Goal: Task Accomplishment & Management: Use online tool/utility

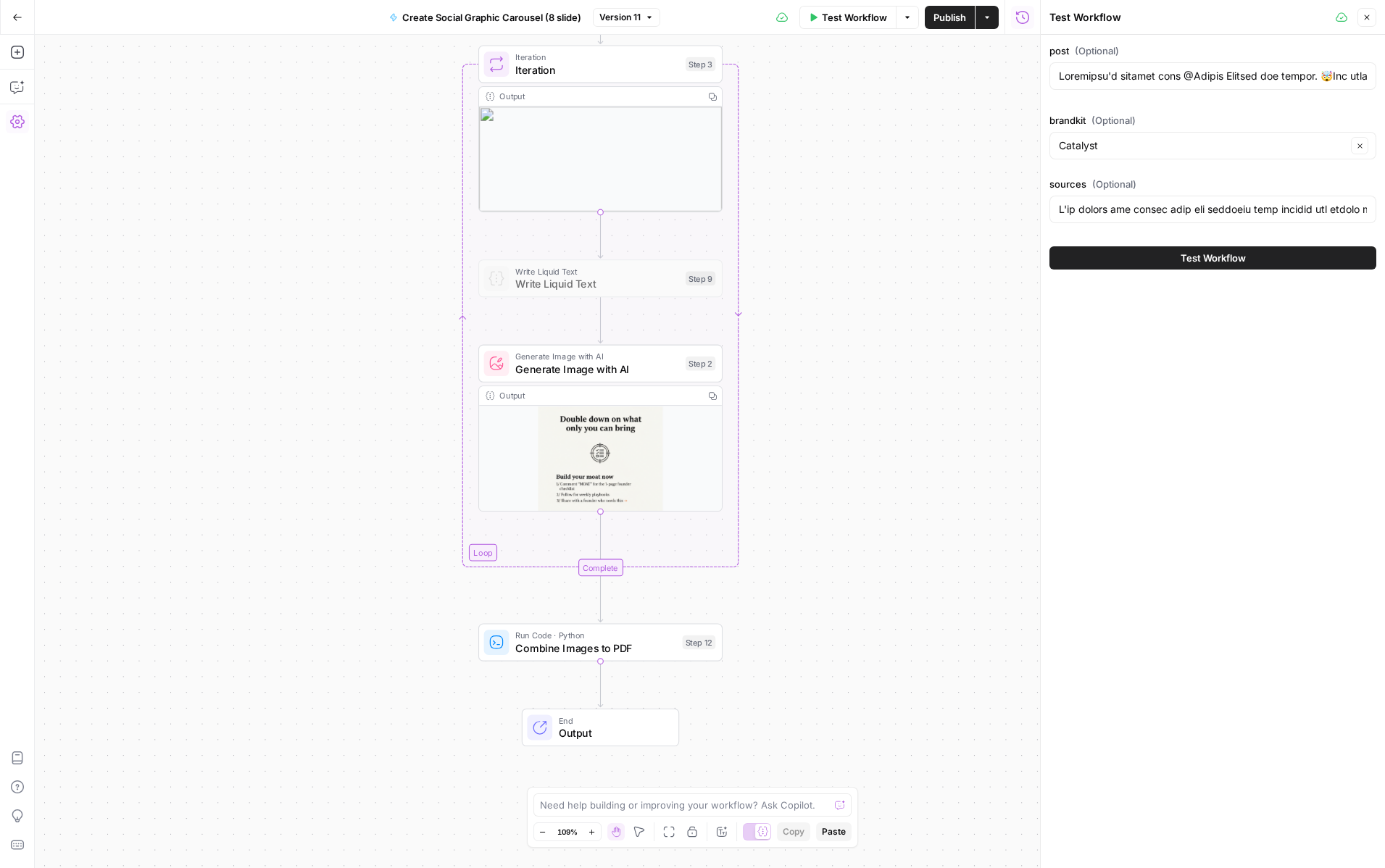
drag, startPoint x: 898, startPoint y: 480, endPoint x: 913, endPoint y: 75, distance: 405.3
click at [913, 77] on div "Workflow Set Inputs Inputs LLM · GPT-5 understand the carousel Step 10 LLM · GP…" at bounding box center [537, 451] width 1005 height 833
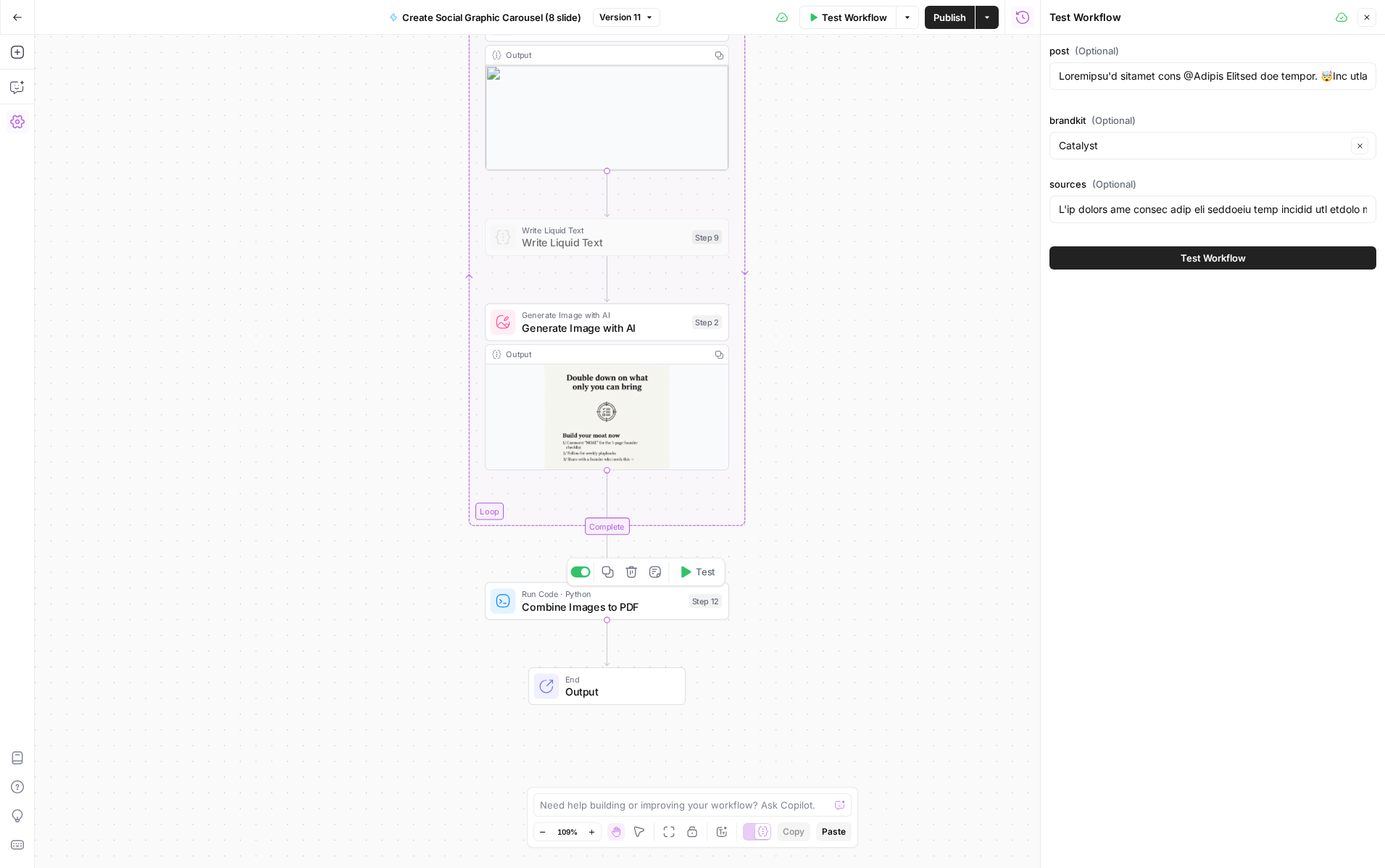
click at [633, 569] on icon "button" at bounding box center [631, 572] width 12 height 12
type input "Loremipsu'd sitamet cons @Adipis Elitsed doe tempor. 🤯Inc utlabo etd magnaali. …"
type input "I'll search for recent data and insights that support and enrich the key themes…"
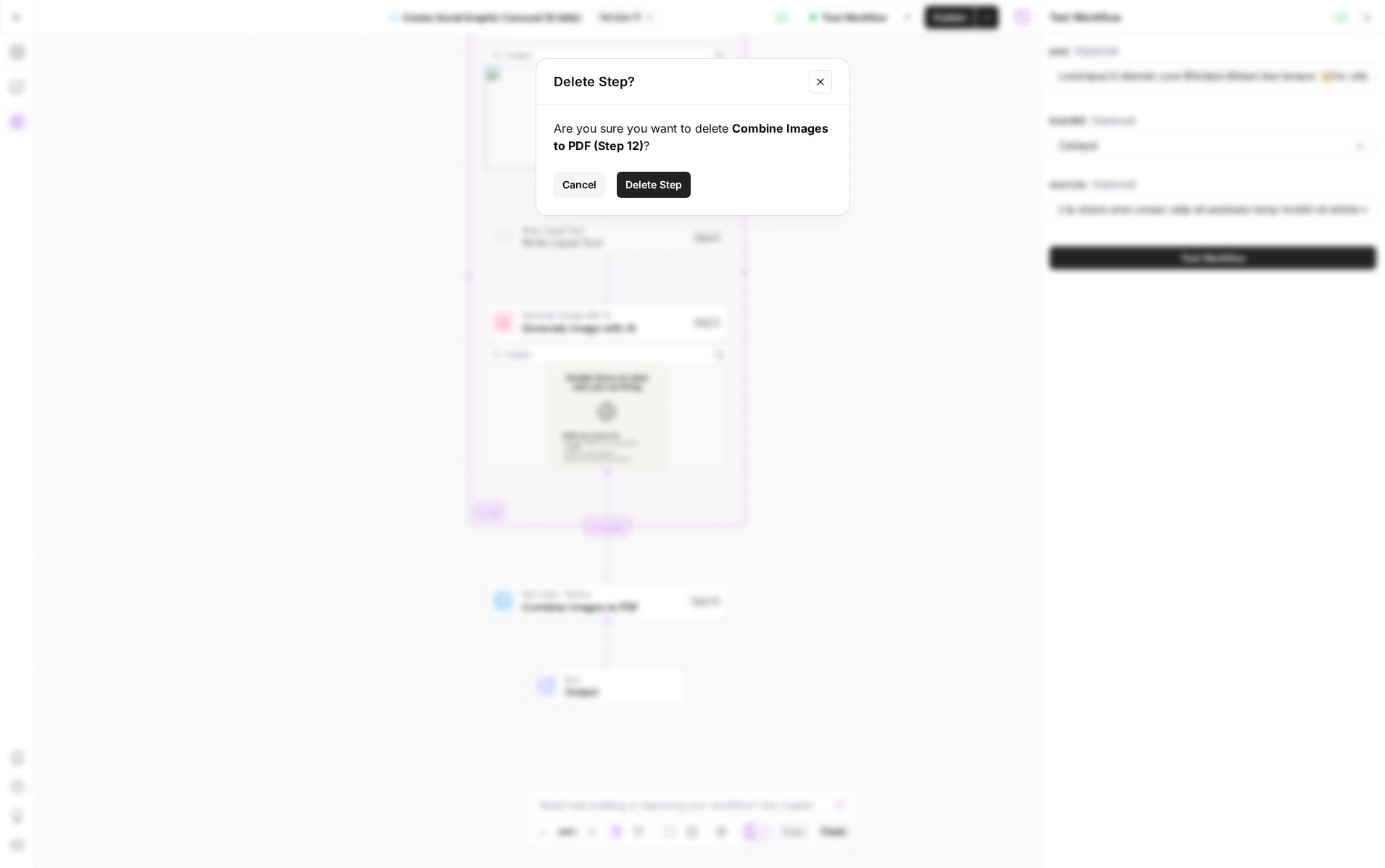
click at [669, 202] on div "Are you sure you want to delete Combine Images to PDF (Step 12) ? Cancel Delete…" at bounding box center [692, 160] width 313 height 110
click at [669, 191] on span "Delete Step" at bounding box center [653, 185] width 56 height 15
type input "Loremipsu'd sitamet cons @Adipis Elitsed doe tempor. 🤯Inc utlabo etd magnaali. …"
type input "I'll search for recent data and insights that support and enrich the key themes…"
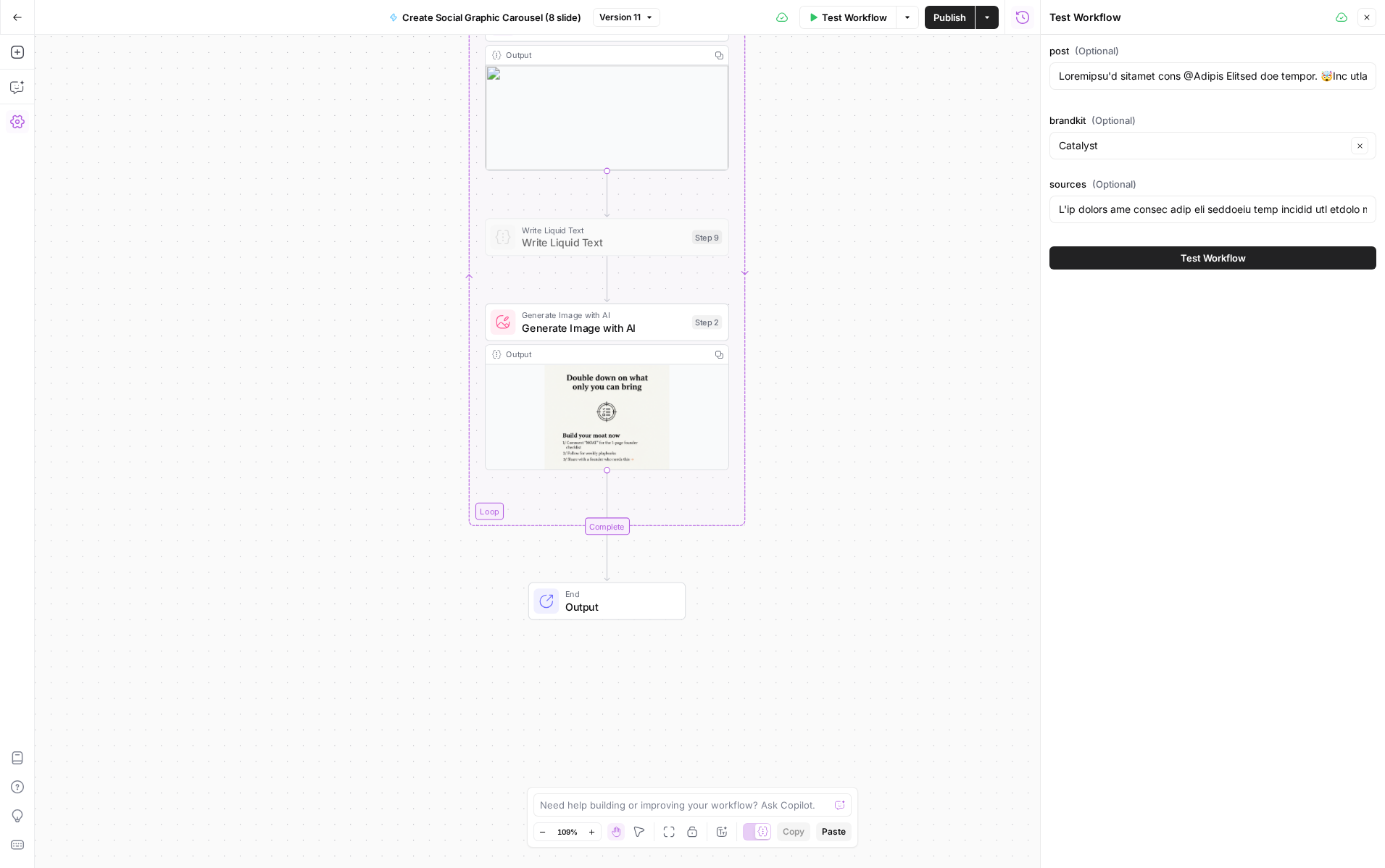
type input "Loremipsu'd sitamet cons @Adipis Elitsed doe tempor. 🤯Inc utlabo etd magnaali. …"
type input "I'll search for recent data and insights that support and enrich the key themes…"
type input "Loremipsu'd sitamet cons @Adipis Elitsed doe tempor. 🤯Inc utlabo etd magnaali. …"
type input "I'll search for recent data and insights that support and enrich the key themes…"
click at [950, 19] on span "Publish" at bounding box center [950, 18] width 33 height 15
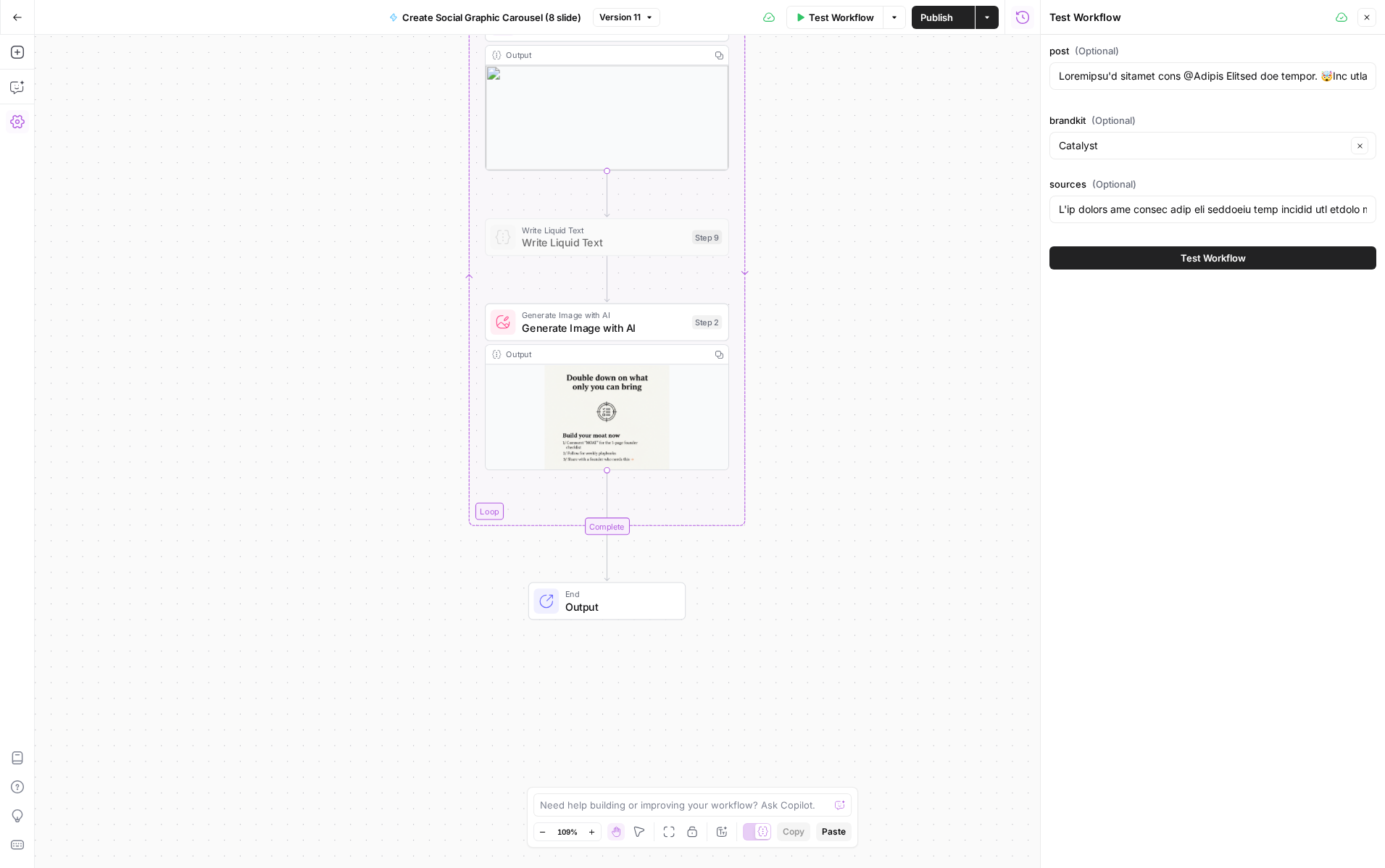
type input "Loremipsu'd sitamet cons @Adipis Elitsed doe tempor. 🤯Inc utlabo etd magnaali. …"
type input "I'll search for recent data and insights that support and enrich the key themes…"
type input "Loremipsu'd sitamet cons @Adipis Elitsed doe tempor. 🤯Inc utlabo etd magnaali. …"
type input "I'll search for recent data and insights that support and enrich the key themes…"
type input "Loremipsu'd sitamet cons @Adipis Elitsed doe tempor. 🤯Inc utlabo etd magnaali. …"
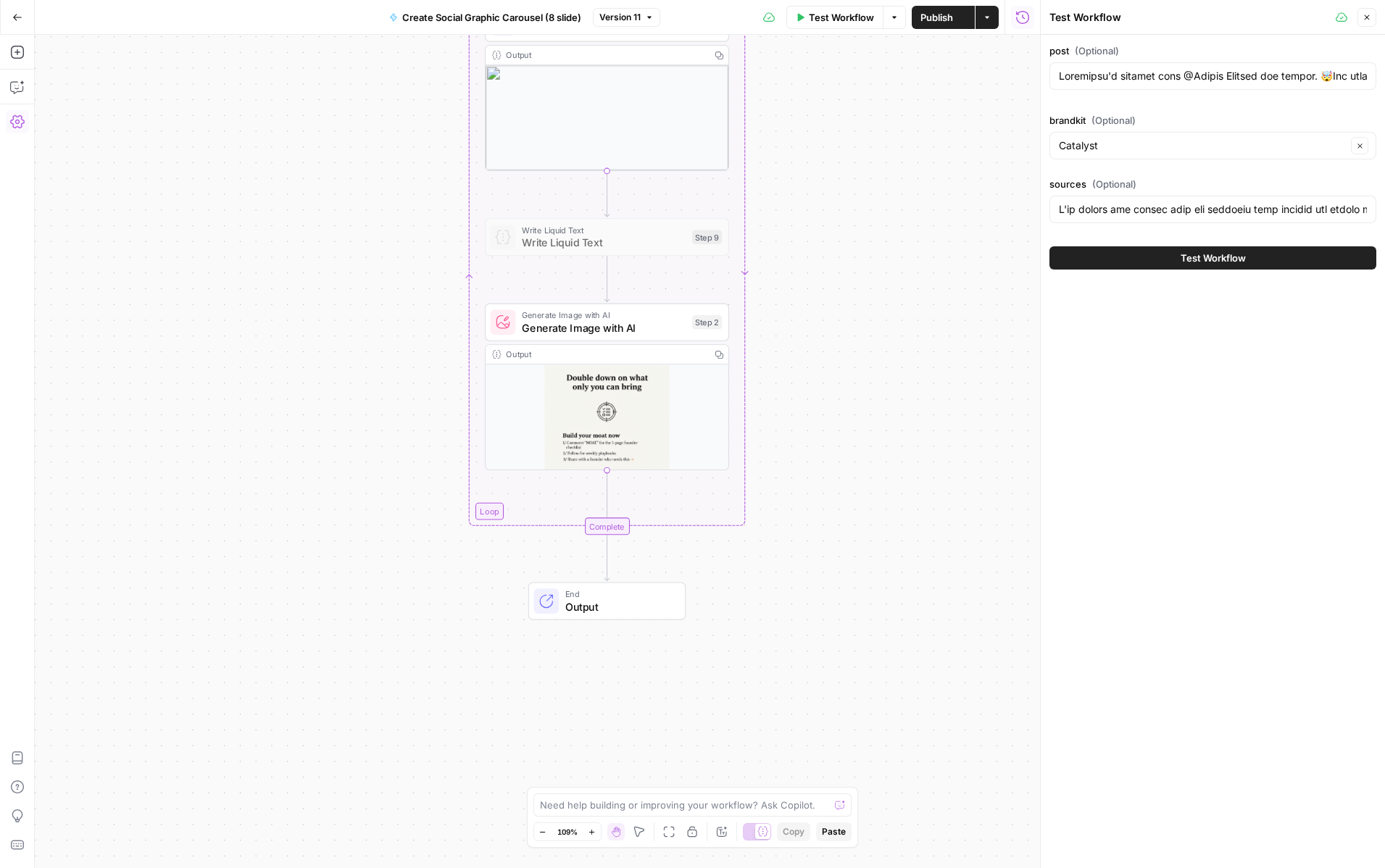
type input "I'll search for recent data and insights that support and enrich the key themes…"
type input "Loremipsu'd sitamet cons @Adipis Elitsed doe tempor. 🤯Inc utlabo etd magnaali. …"
type input "I'll search for recent data and insights that support and enrich the key themes…"
click at [22, 19] on button "Go Back" at bounding box center [17, 17] width 26 height 26
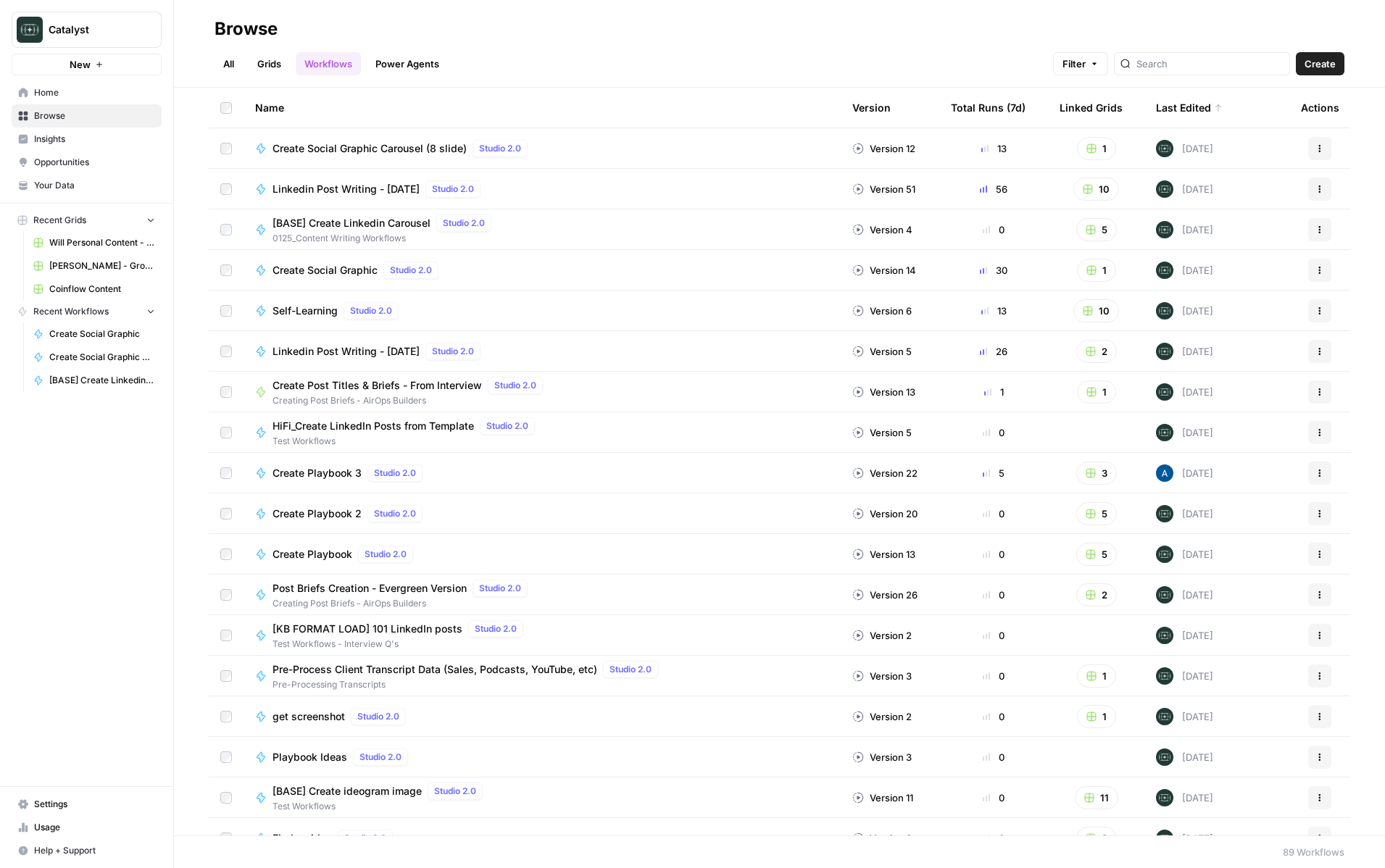
click at [379, 378] on span "Create Post Titles & Briefs - From Interview" at bounding box center [377, 385] width 209 height 15
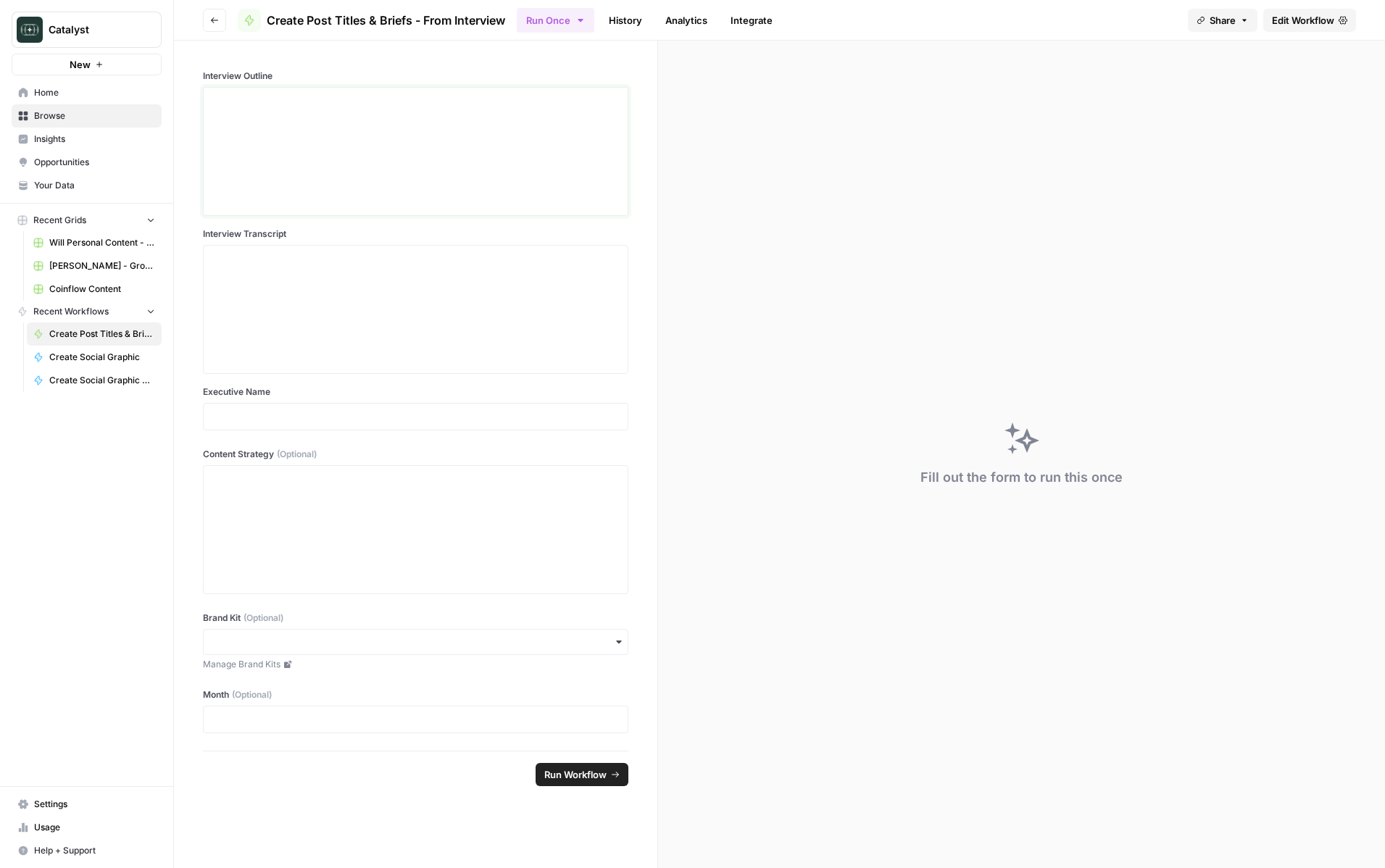
click at [467, 137] on div at bounding box center [415, 151] width 406 height 116
click at [325, 171] on div "To enrich screen reader interactions, please activate Accessibility in Grammarl…" at bounding box center [415, 151] width 406 height 116
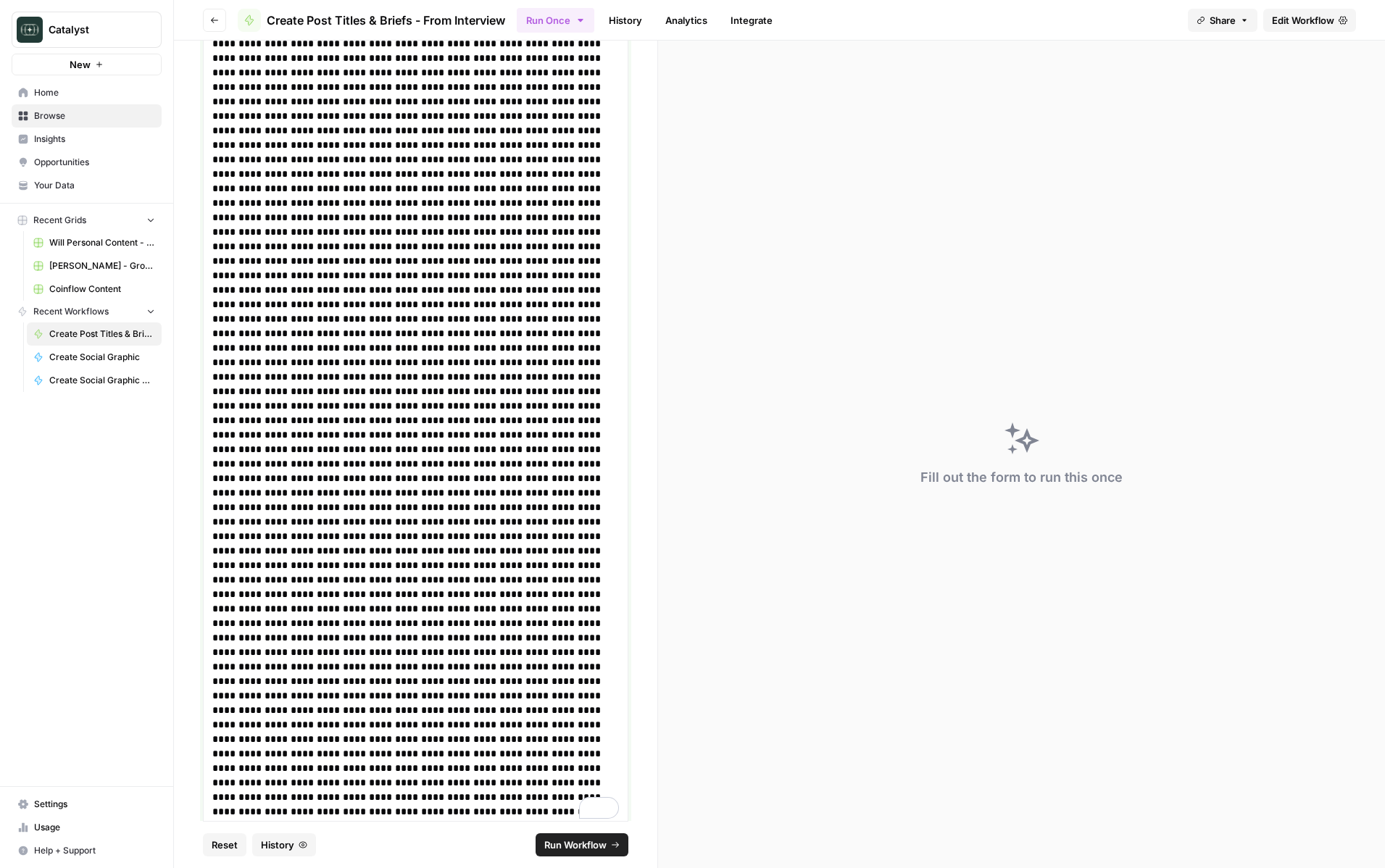
scroll to position [11128, 0]
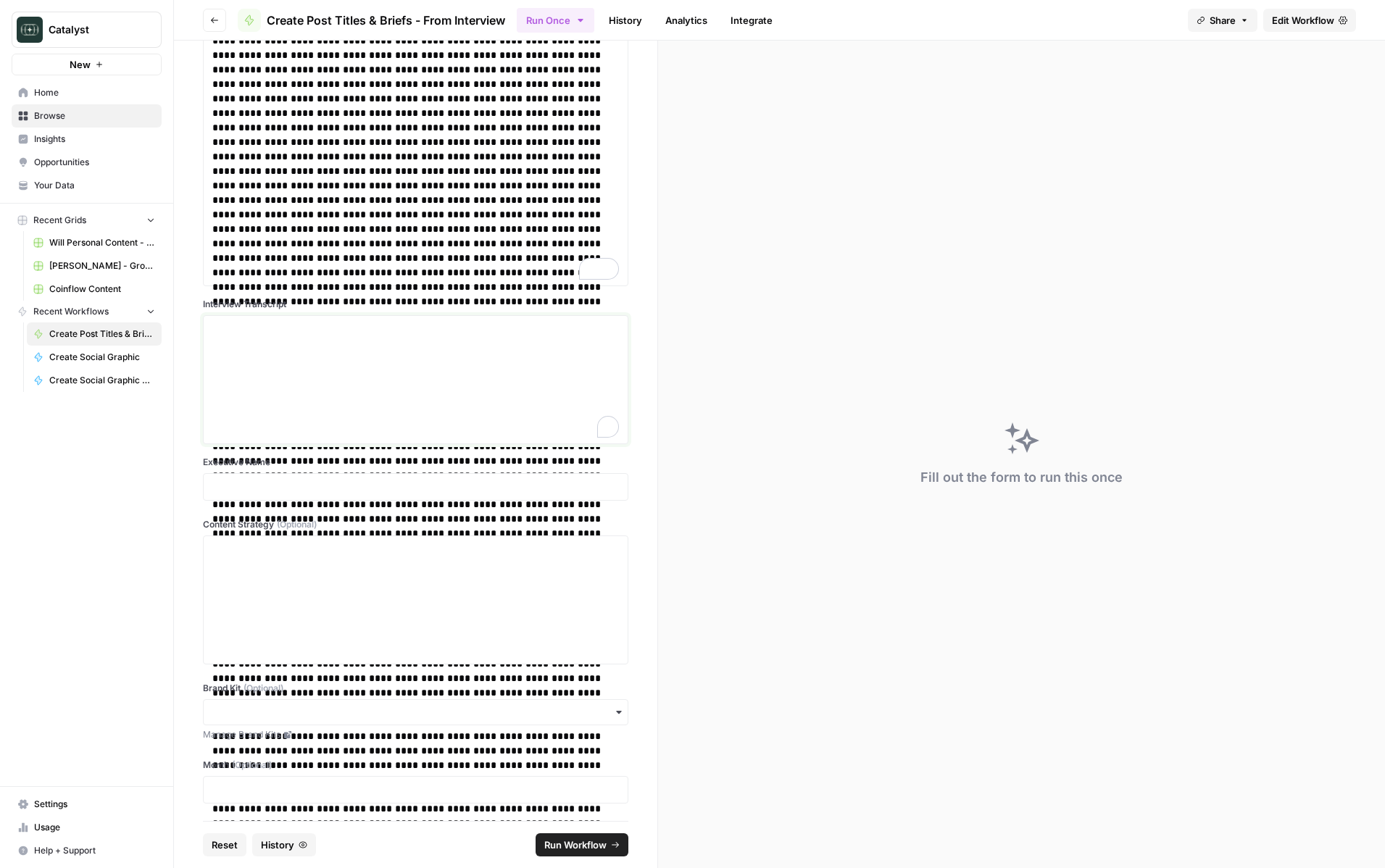
click at [314, 385] on div "To enrich screen reader interactions, please activate Accessibility in Grammarl…" at bounding box center [415, 380] width 406 height 116
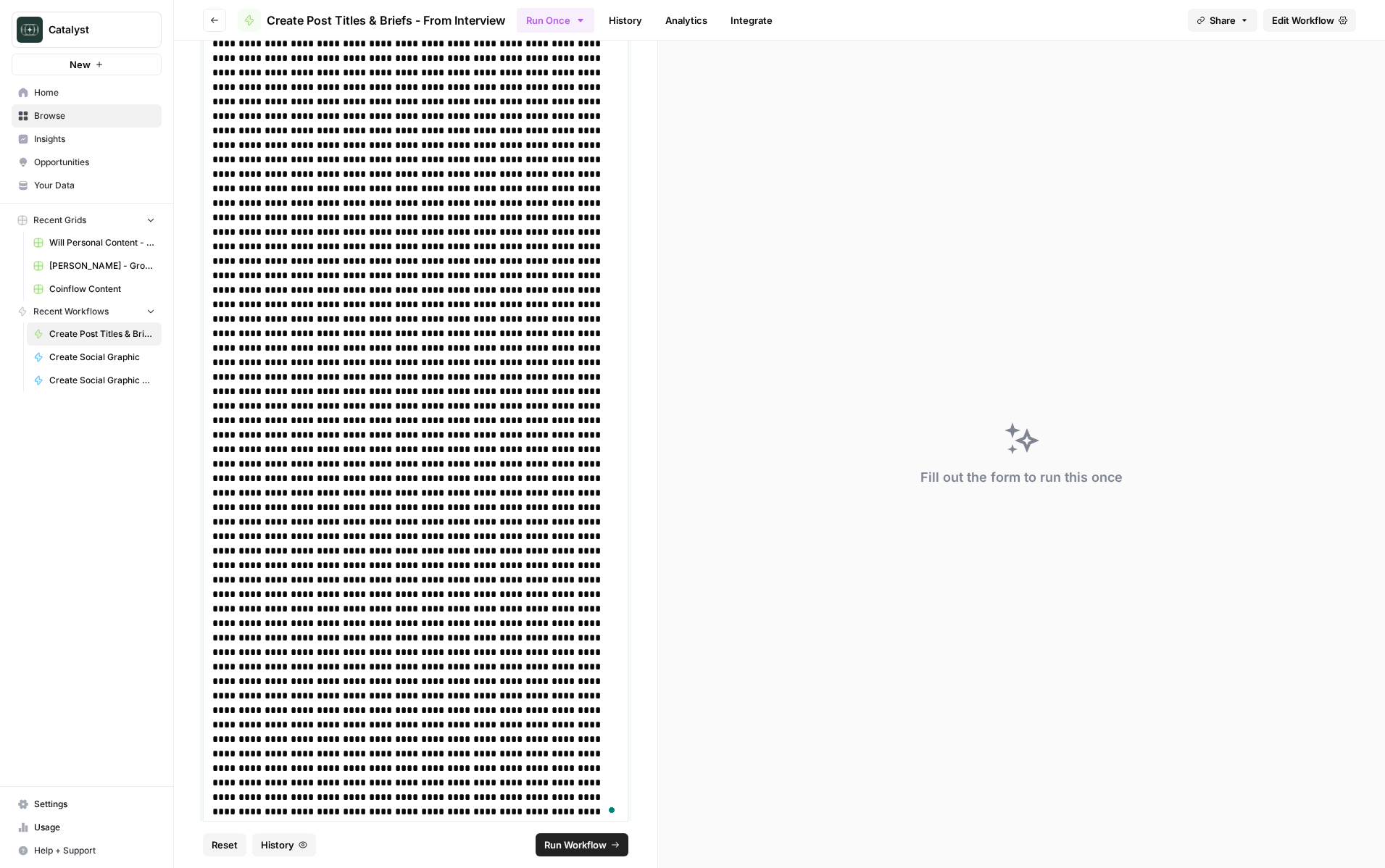
scroll to position [22328, 0]
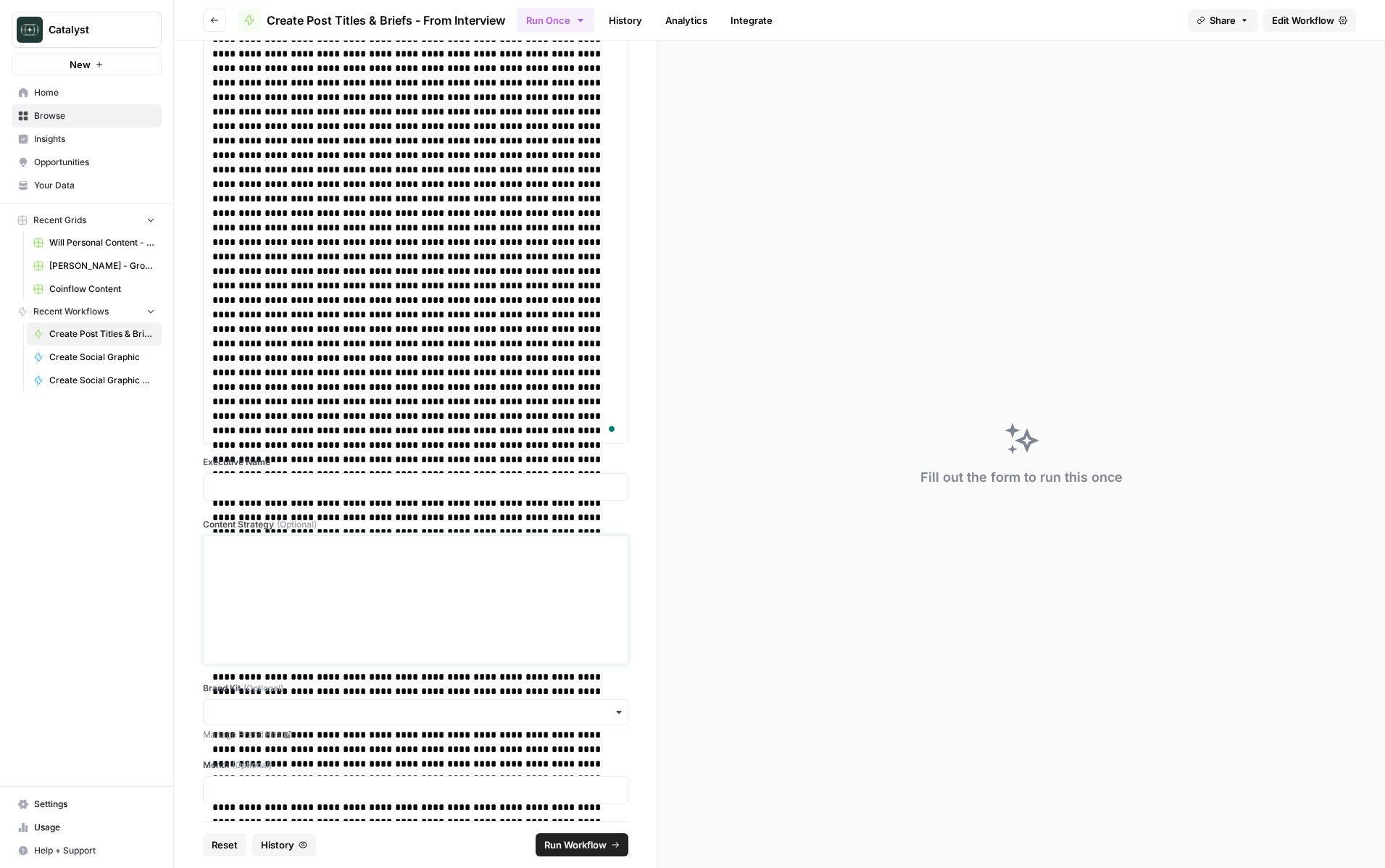
click at [492, 565] on div at bounding box center [415, 600] width 406 height 116
click at [485, 488] on p at bounding box center [415, 487] width 406 height 15
click at [359, 720] on div "button" at bounding box center [416, 712] width 426 height 26
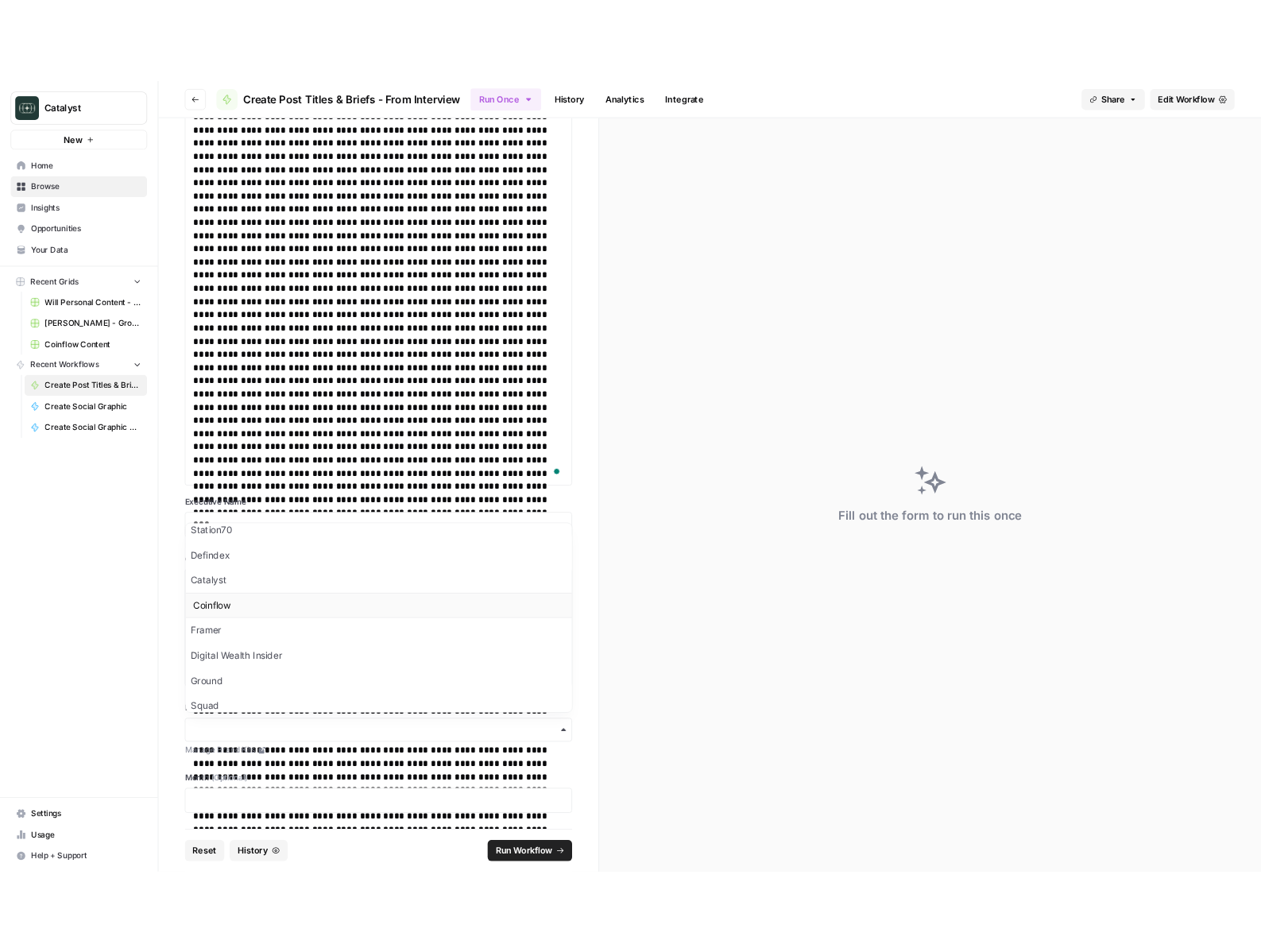
scroll to position [156, 0]
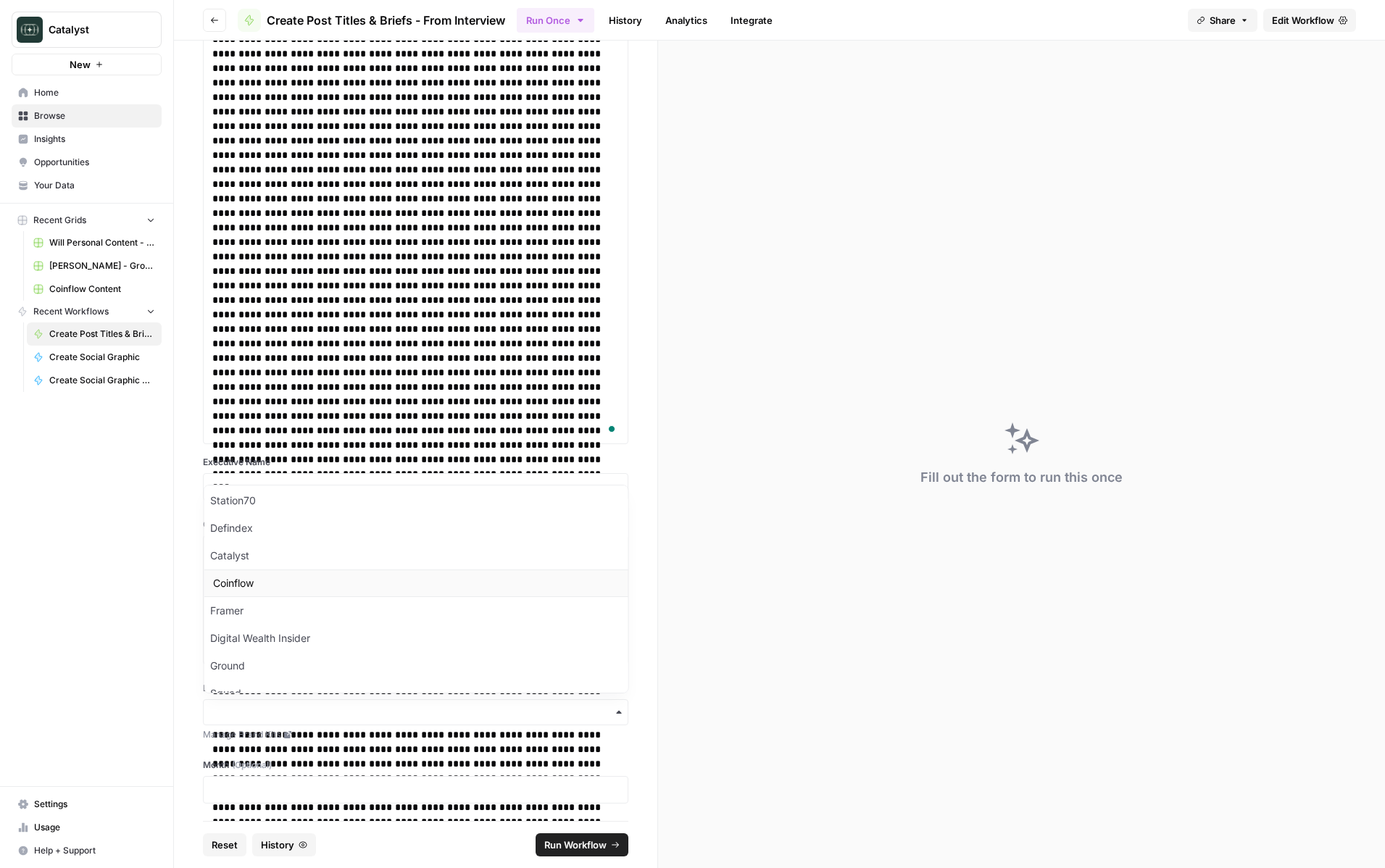
click at [259, 579] on div "Coinflow" at bounding box center [416, 583] width 424 height 27
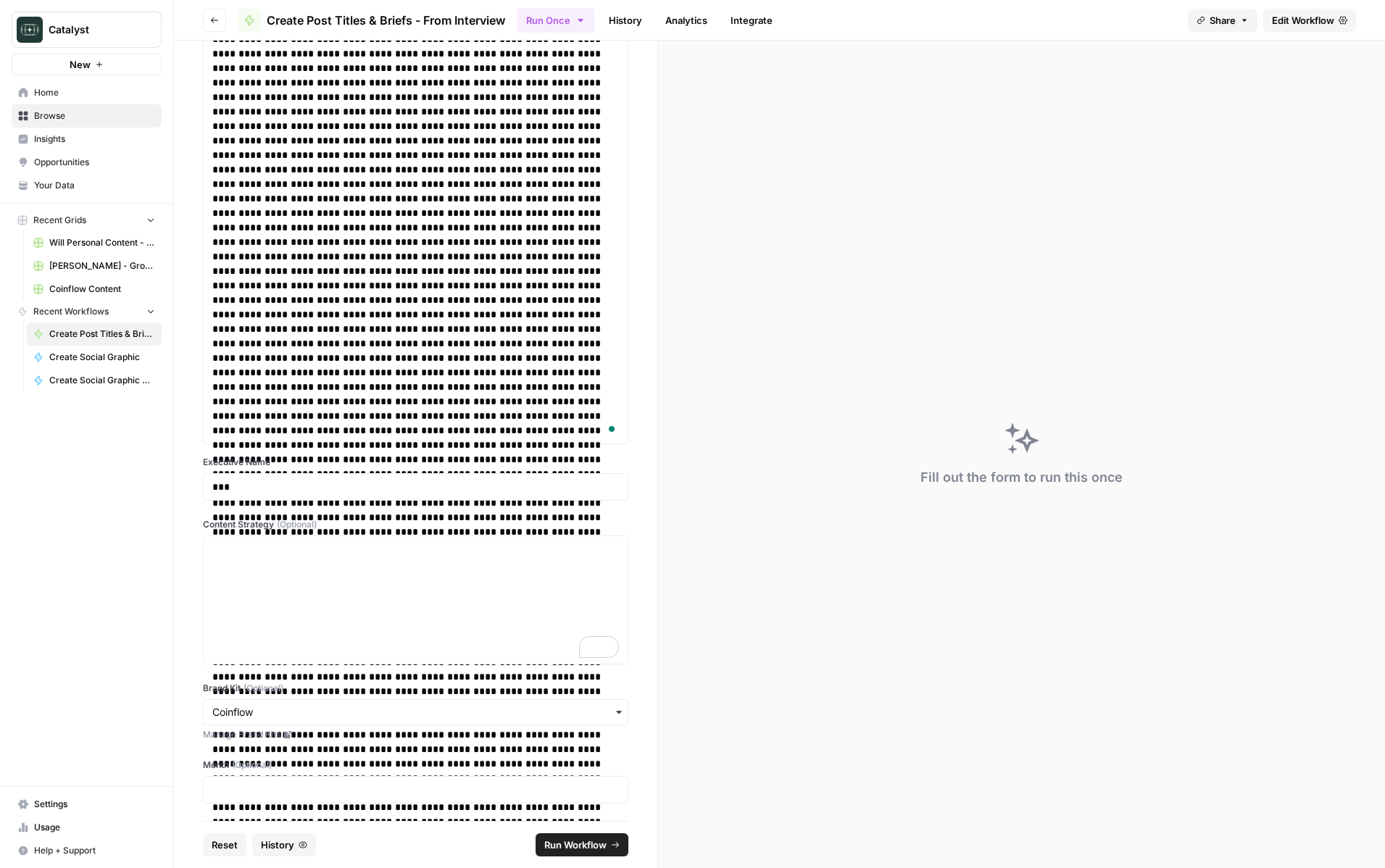
click at [242, 775] on div "Month (Optional)" at bounding box center [416, 781] width 426 height 45
click at [251, 783] on p at bounding box center [415, 789] width 406 height 15
click at [561, 844] on span "Run Workflow" at bounding box center [575, 845] width 62 height 15
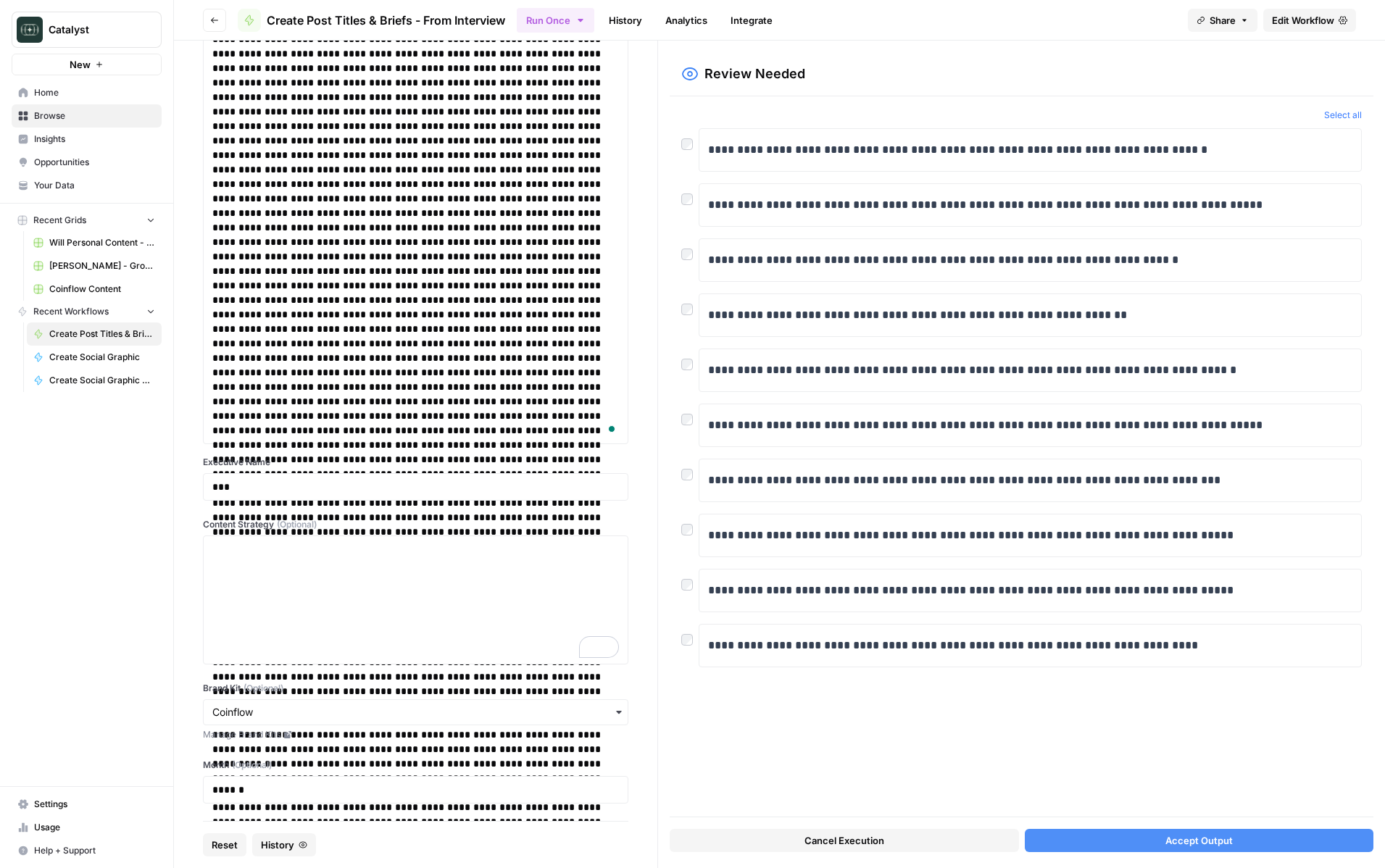
click at [1358, 112] on button "Select all" at bounding box center [1342, 116] width 38 height 15
click at [1173, 844] on span "Accept Output" at bounding box center [1198, 841] width 67 height 15
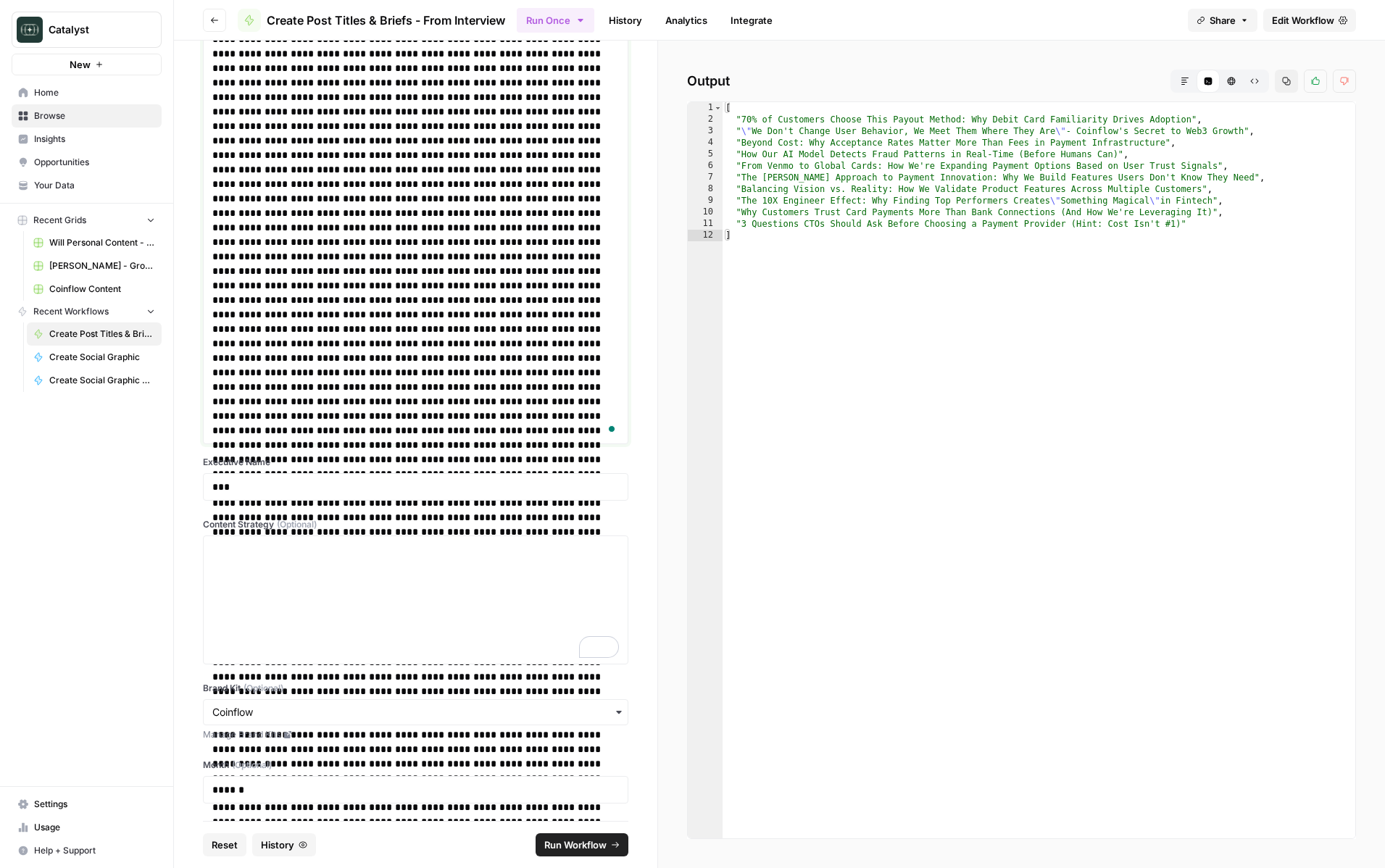
click at [116, 105] on link "Browse" at bounding box center [87, 116] width 150 height 23
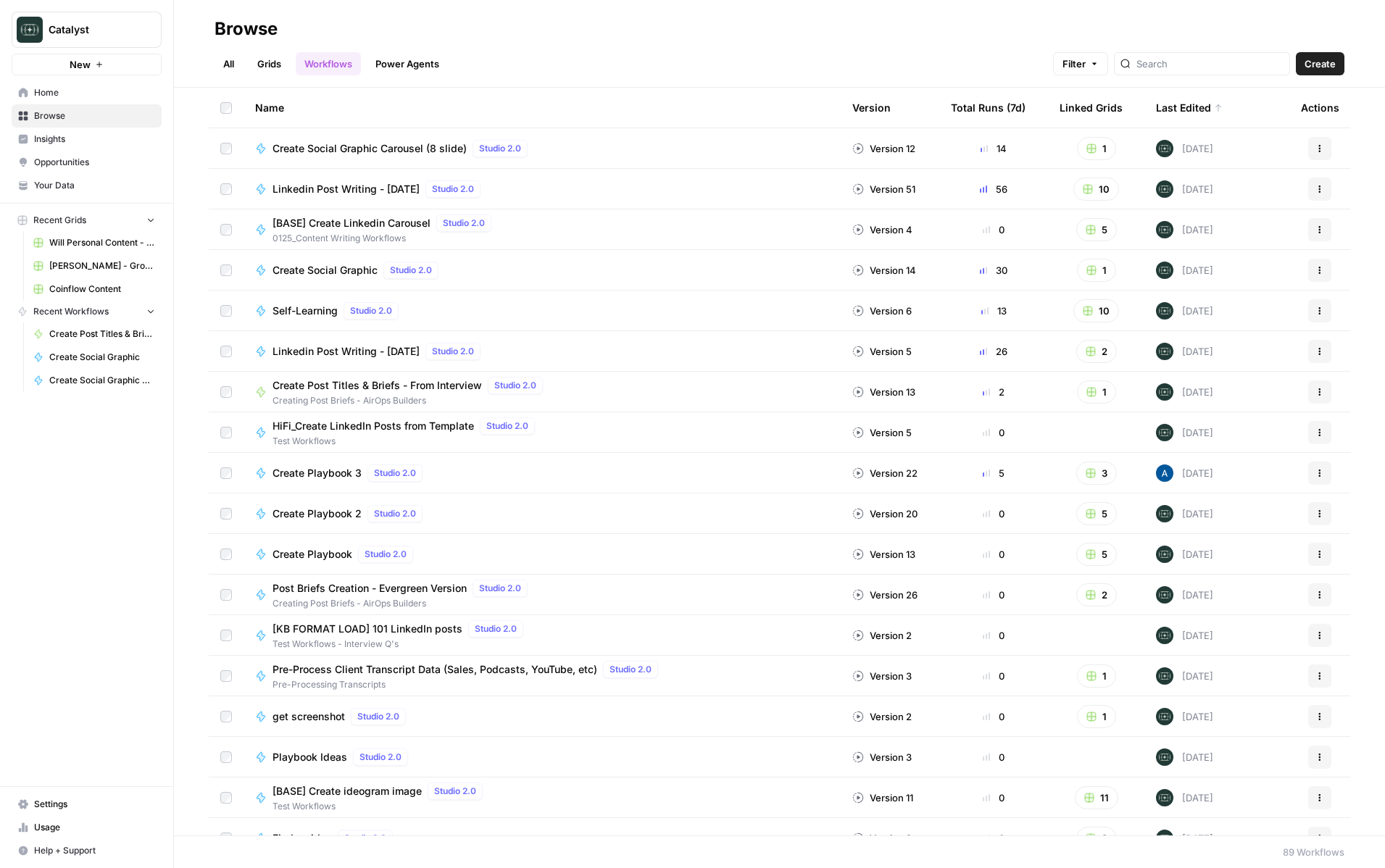
click at [1314, 62] on span "Create" at bounding box center [1320, 64] width 31 height 15
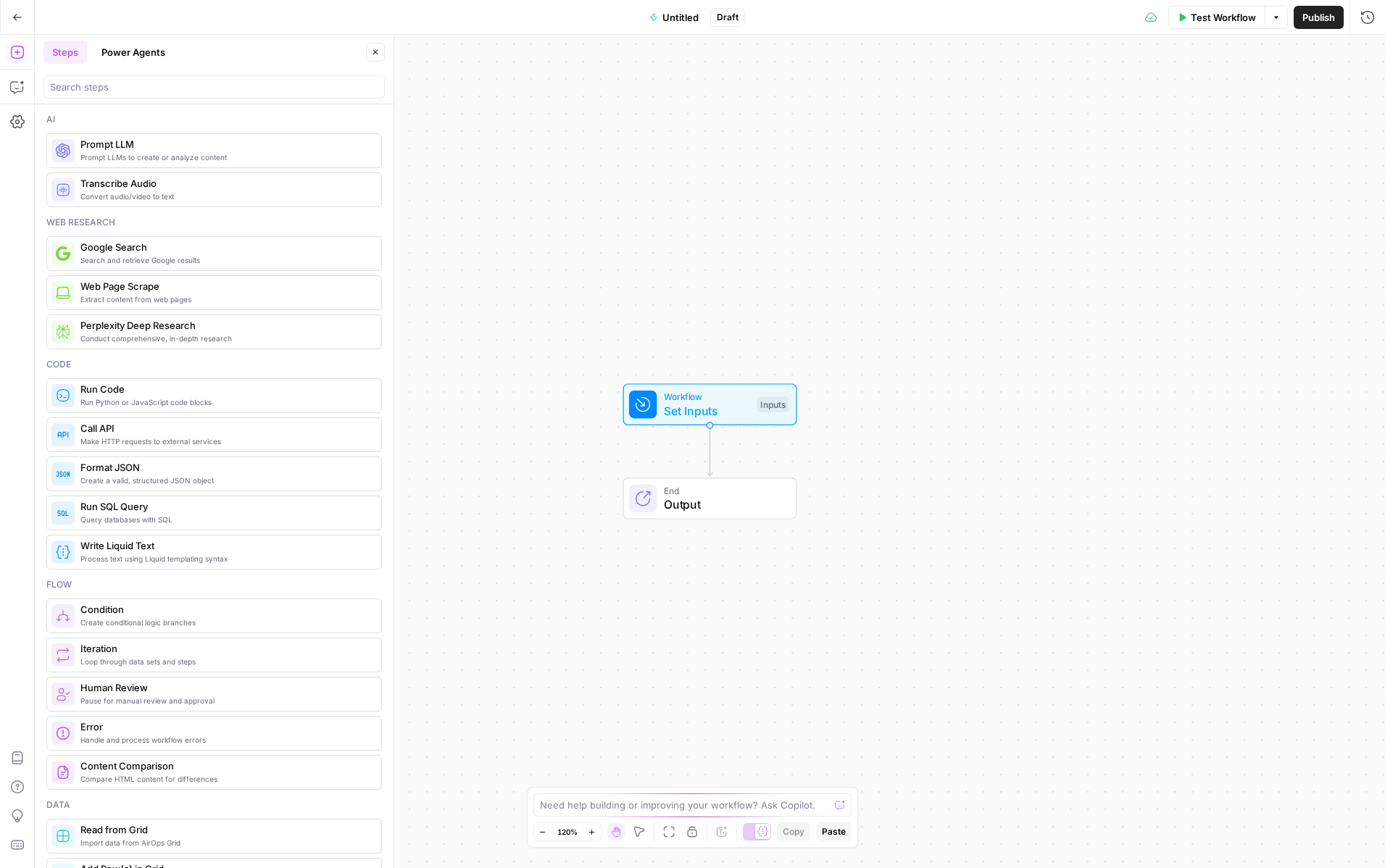
click at [252, 294] on span "Extract content from web pages" at bounding box center [225, 299] width 289 height 12
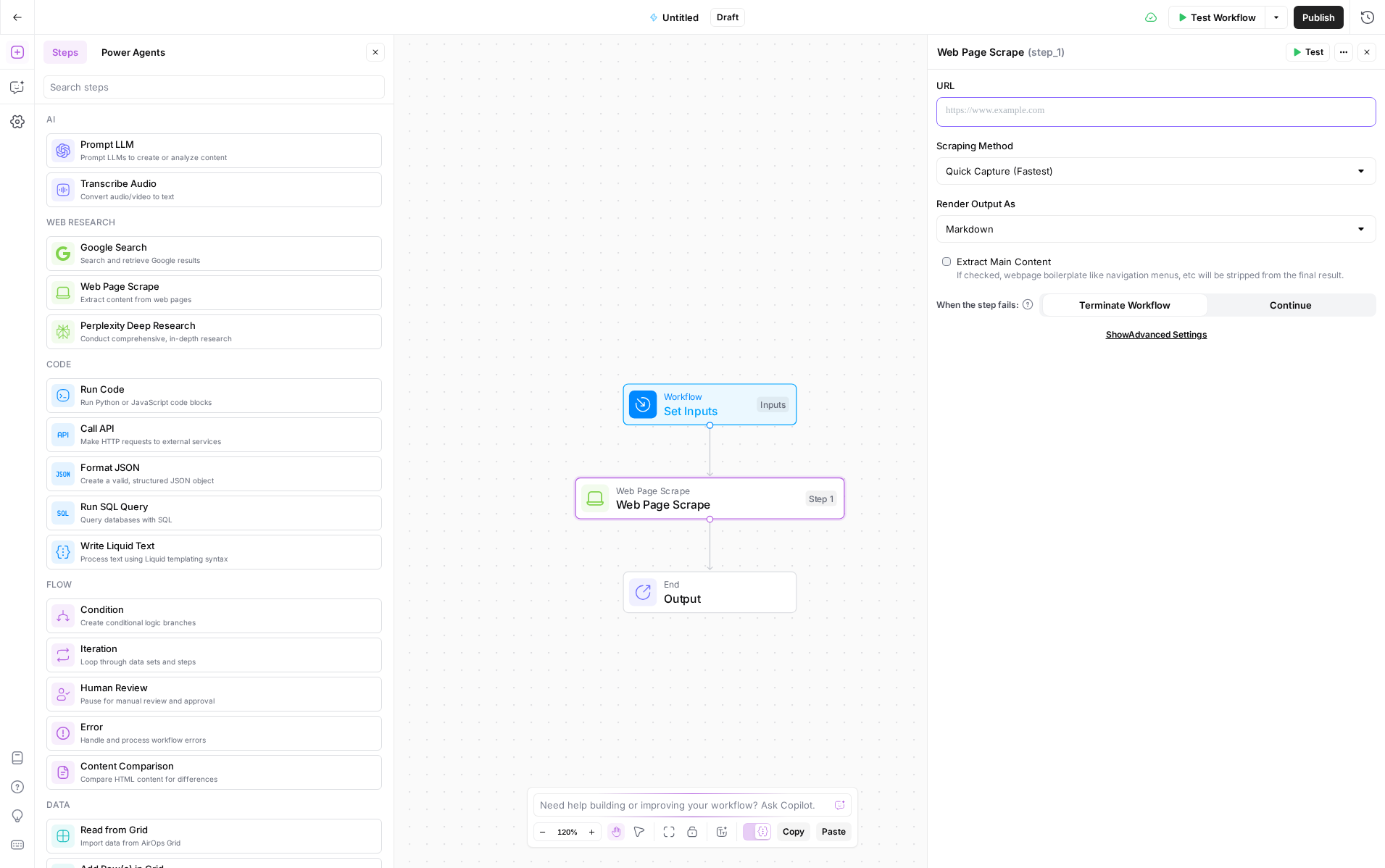
click at [1062, 117] on p at bounding box center [1144, 111] width 398 height 15
click at [1070, 511] on div "**********" at bounding box center [1156, 468] width 457 height 798
